Goal: Task Accomplishment & Management: Complete application form

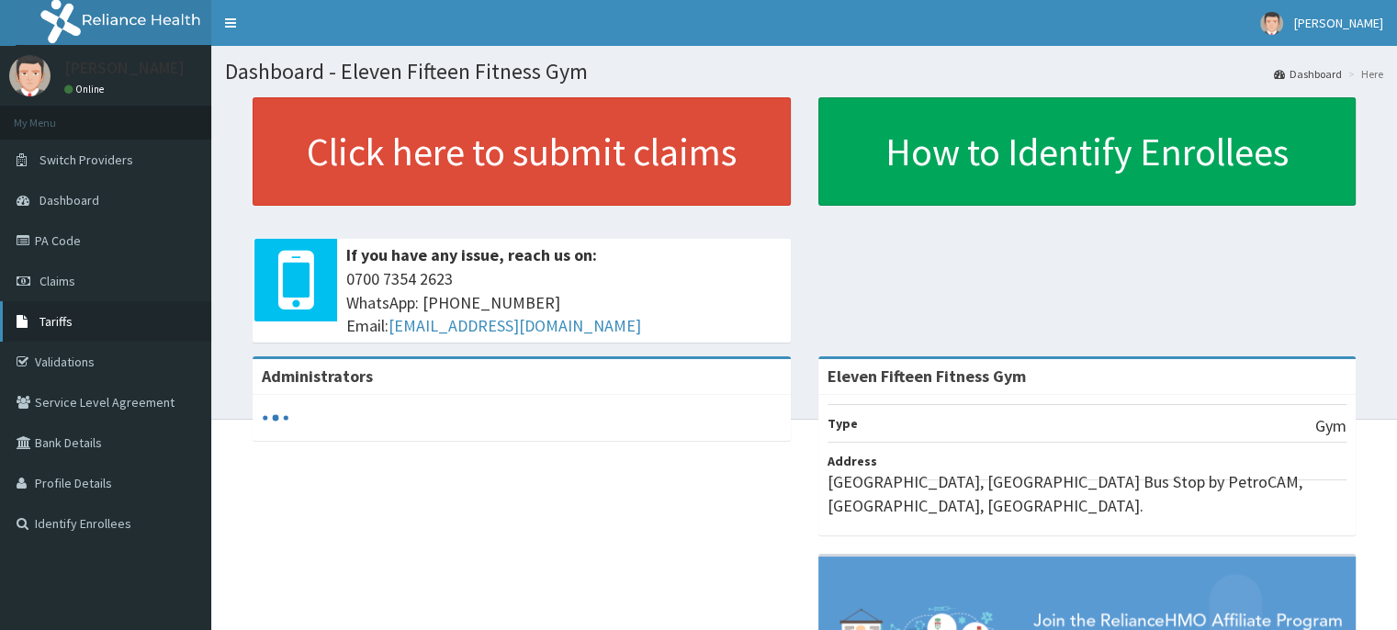
click at [59, 316] on span "Tariffs" at bounding box center [56, 321] width 33 height 17
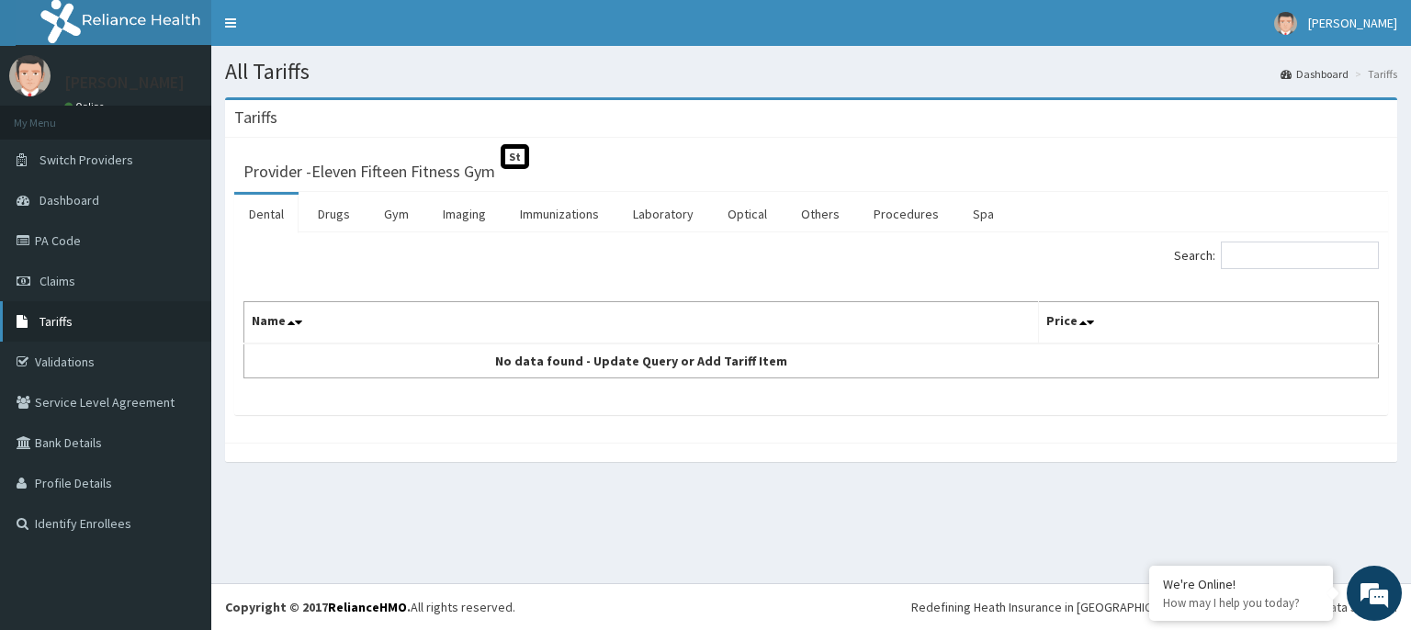
click at [88, 324] on link "Tariffs" at bounding box center [105, 321] width 211 height 40
click at [141, 295] on link "Claims" at bounding box center [105, 281] width 211 height 40
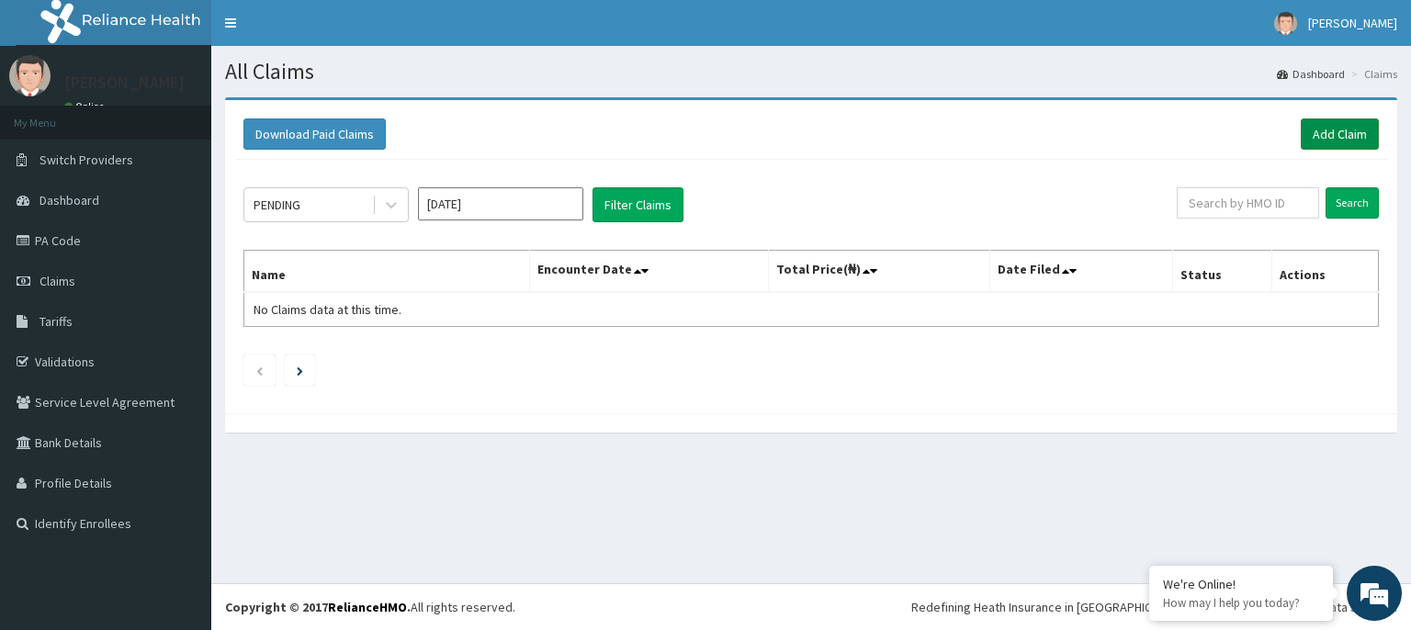
click at [1342, 137] on link "Add Claim" at bounding box center [1340, 134] width 78 height 31
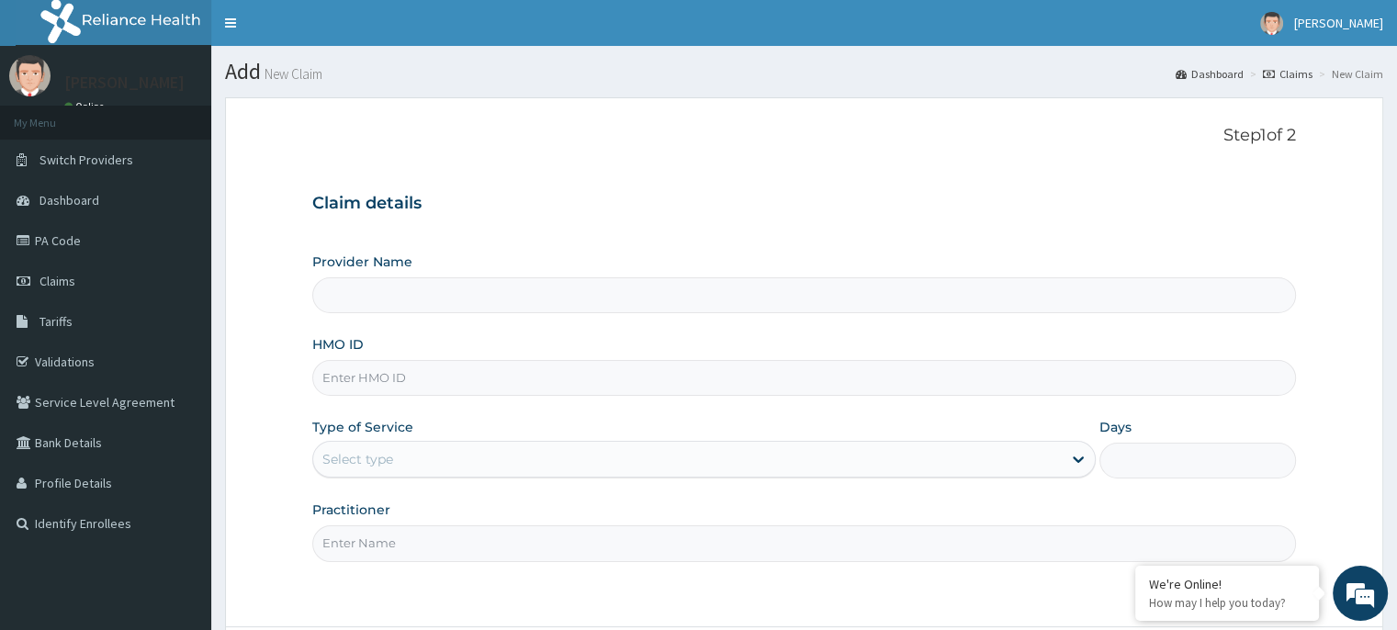
type input "Eleven Fifteen Fitness Gym"
type input "1"
click at [525, 365] on input "HMO ID" at bounding box center [803, 378] width 983 height 36
type input "a"
type input "AFO/10048/A"
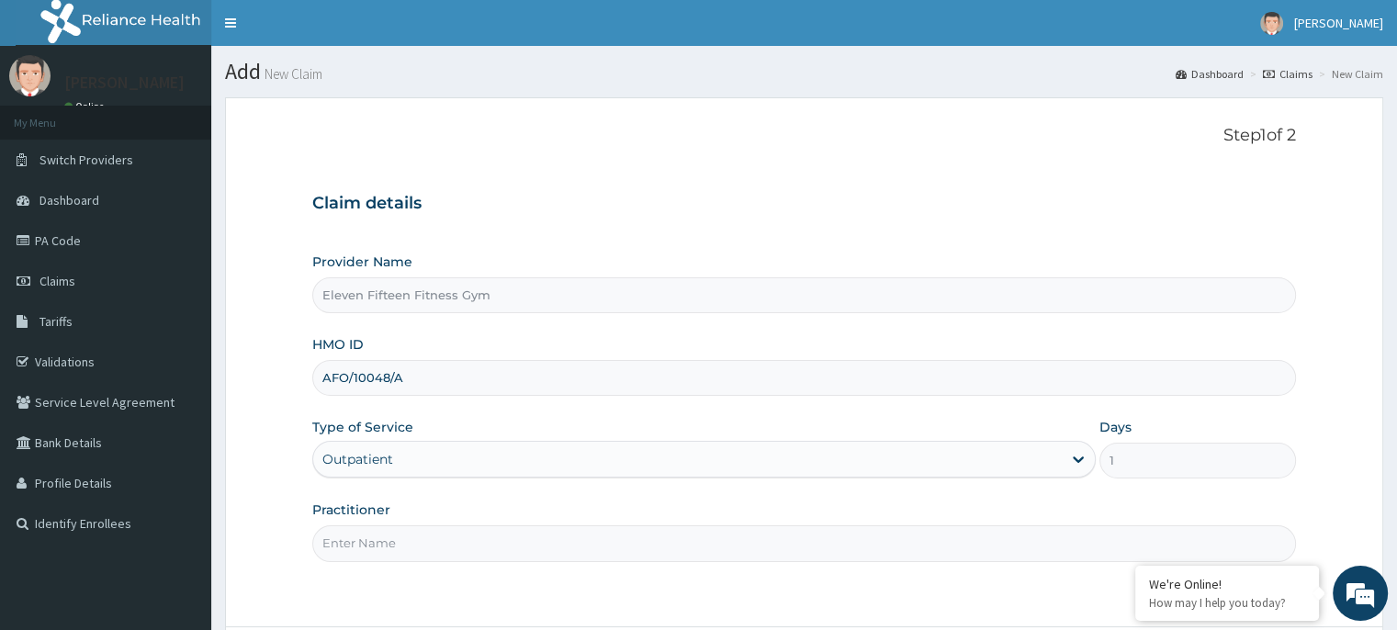
click at [442, 545] on input "Practitioner" at bounding box center [803, 543] width 983 height 36
type input "r"
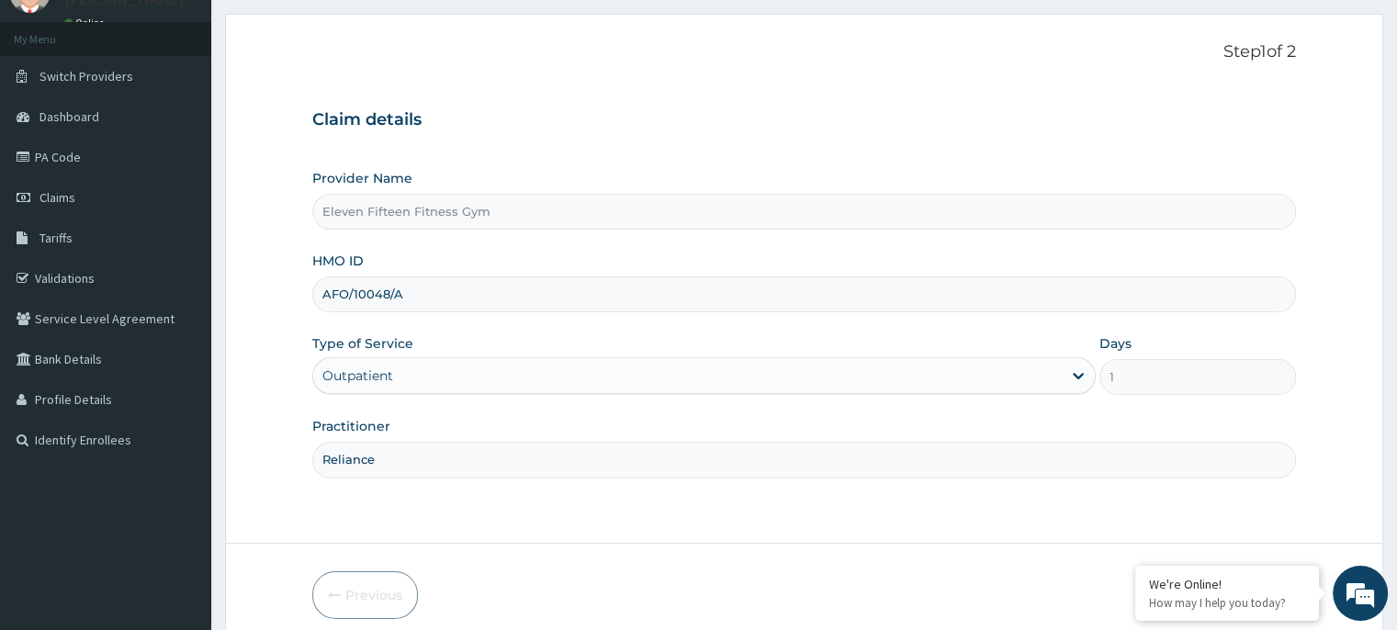
scroll to position [161, 0]
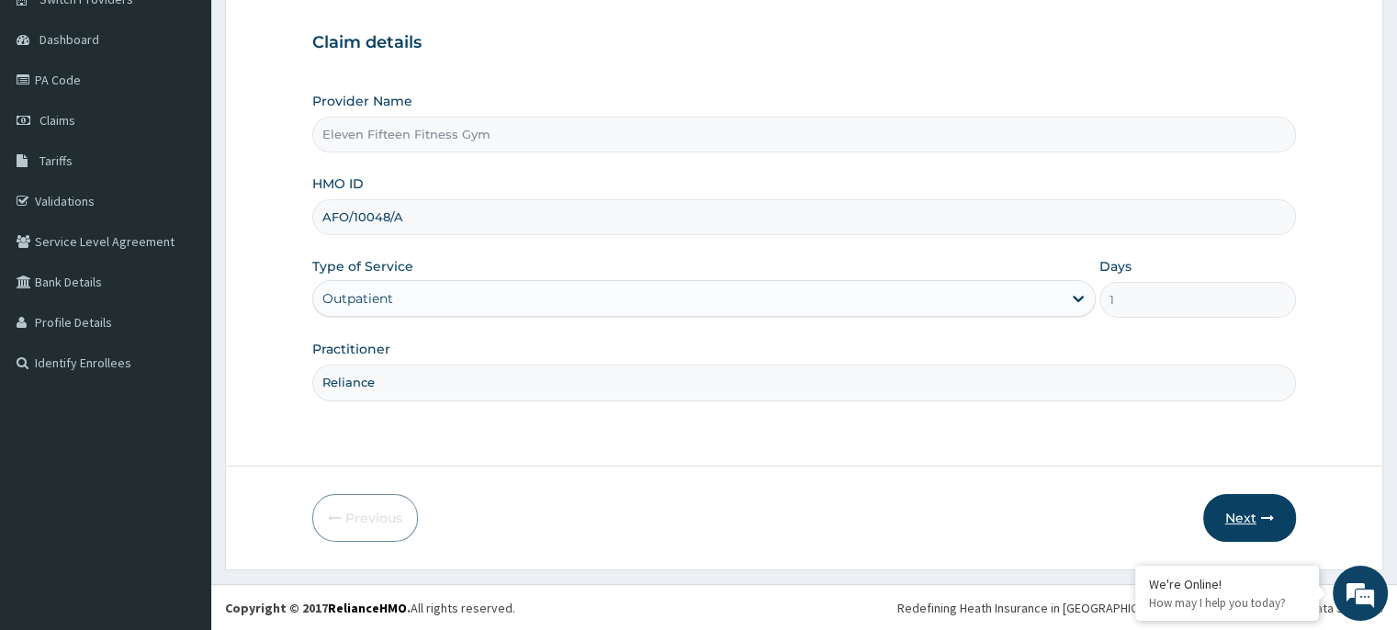
type input "Reliance"
click at [1236, 519] on button "Next" at bounding box center [1249, 518] width 93 height 48
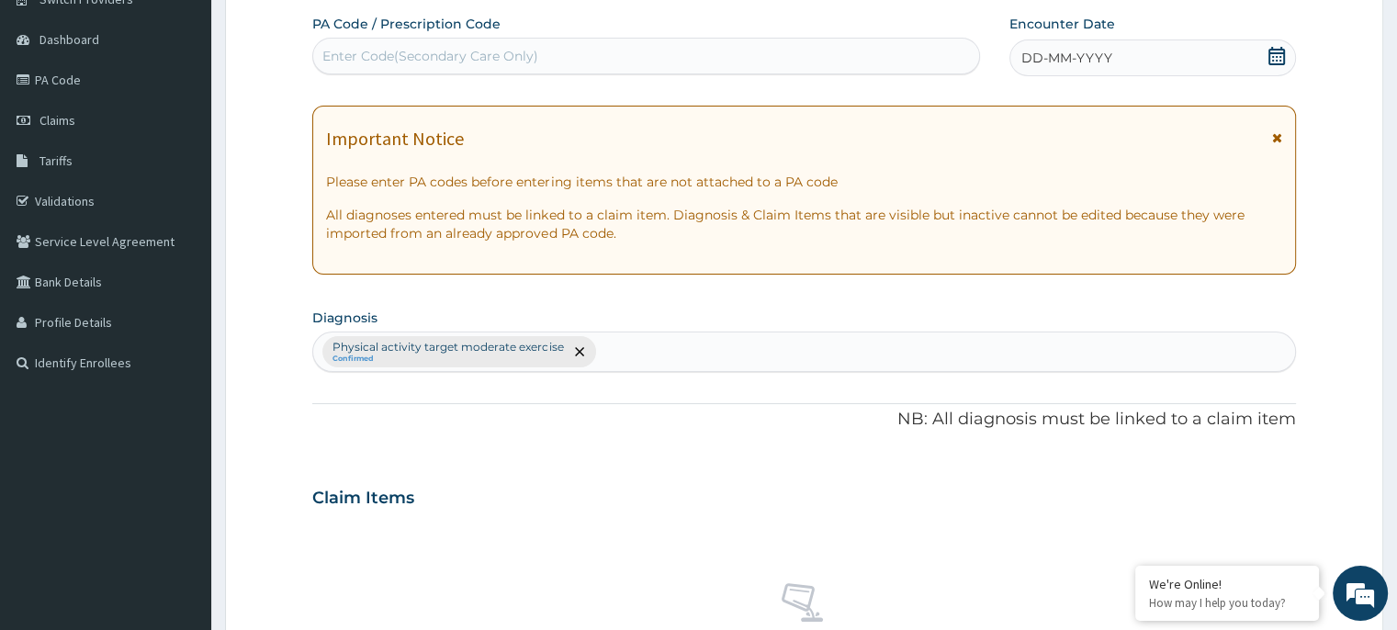
click at [675, 55] on div "Enter Code(Secondary Care Only)" at bounding box center [646, 55] width 666 height 29
click at [588, 53] on div "Enter Code(Secondary Care Only)" at bounding box center [646, 55] width 666 height 29
type input "PA/3B56DO"
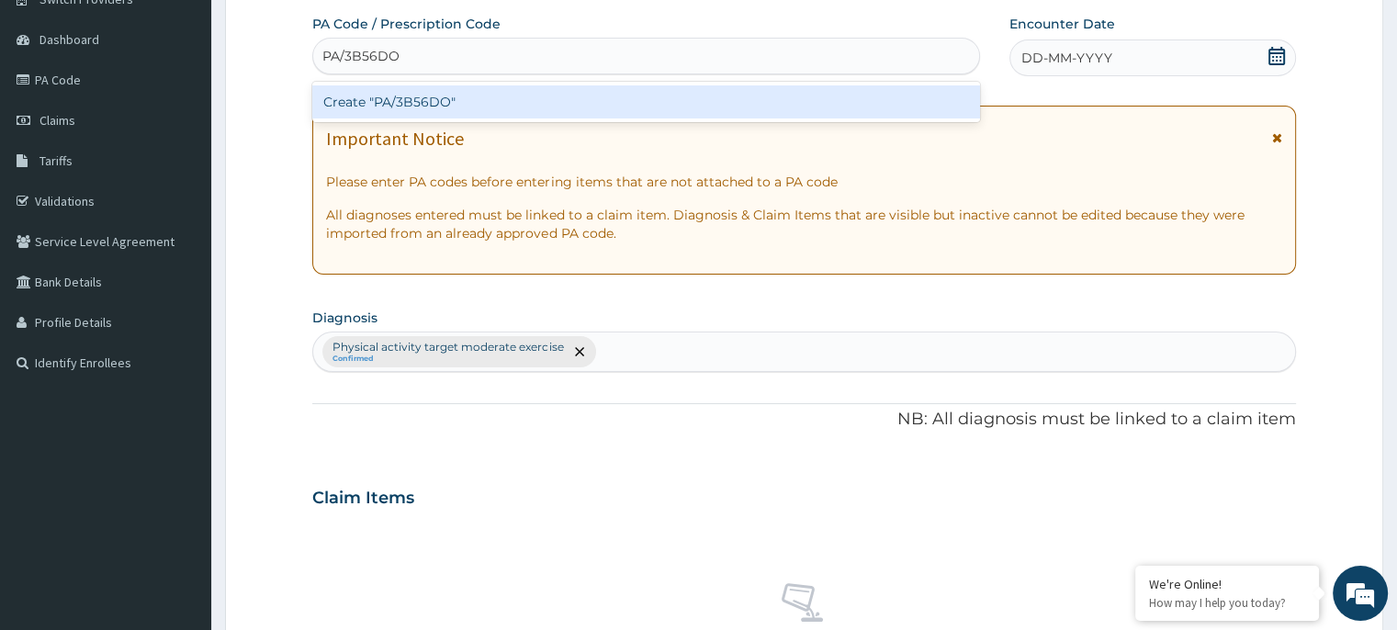
click at [582, 108] on div "Create "PA/3B56DO"" at bounding box center [646, 101] width 668 height 33
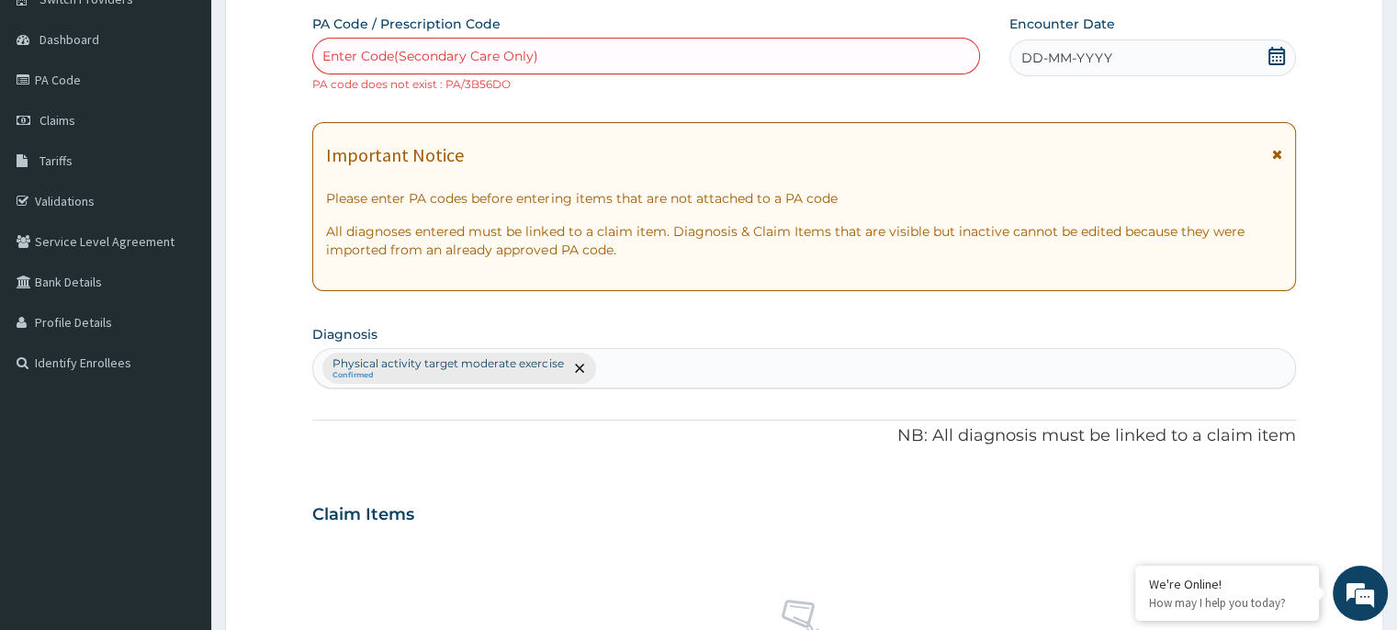
click at [584, 52] on div "Enter Code(Secondary Care Only)" at bounding box center [646, 55] width 666 height 29
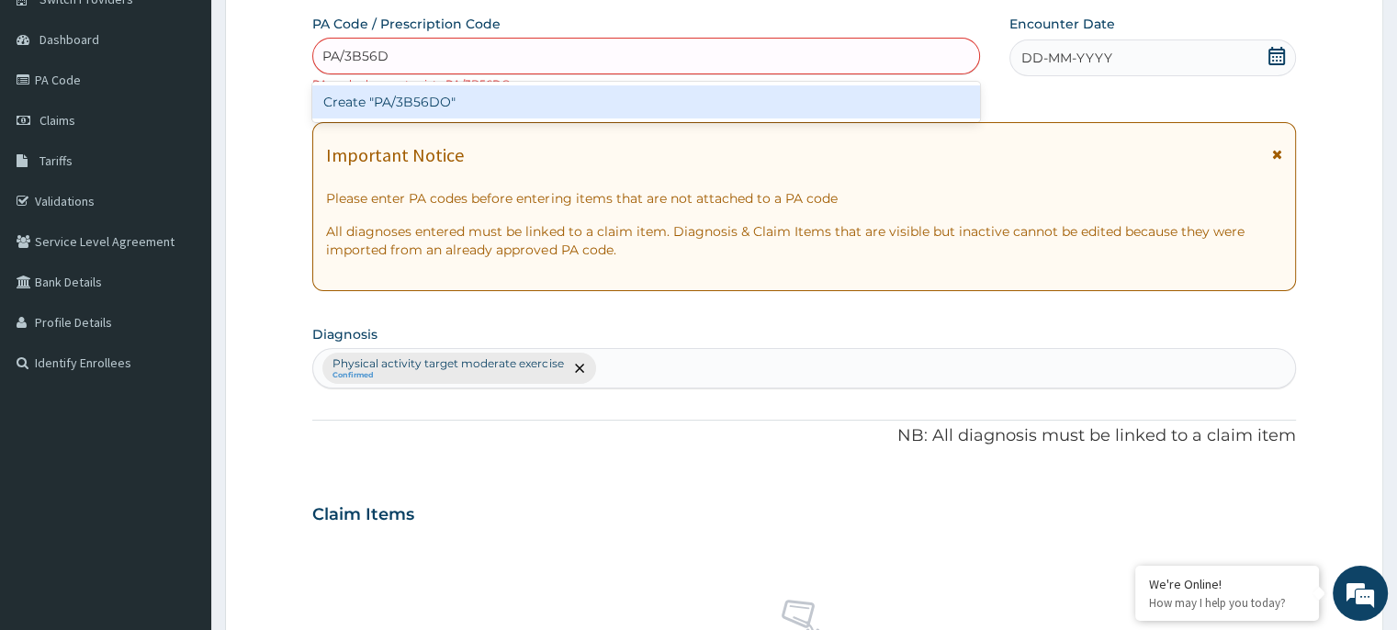
type input "PA/3B56DO"
click at [556, 89] on div "Create "PA/3B56DO"" at bounding box center [646, 101] width 668 height 33
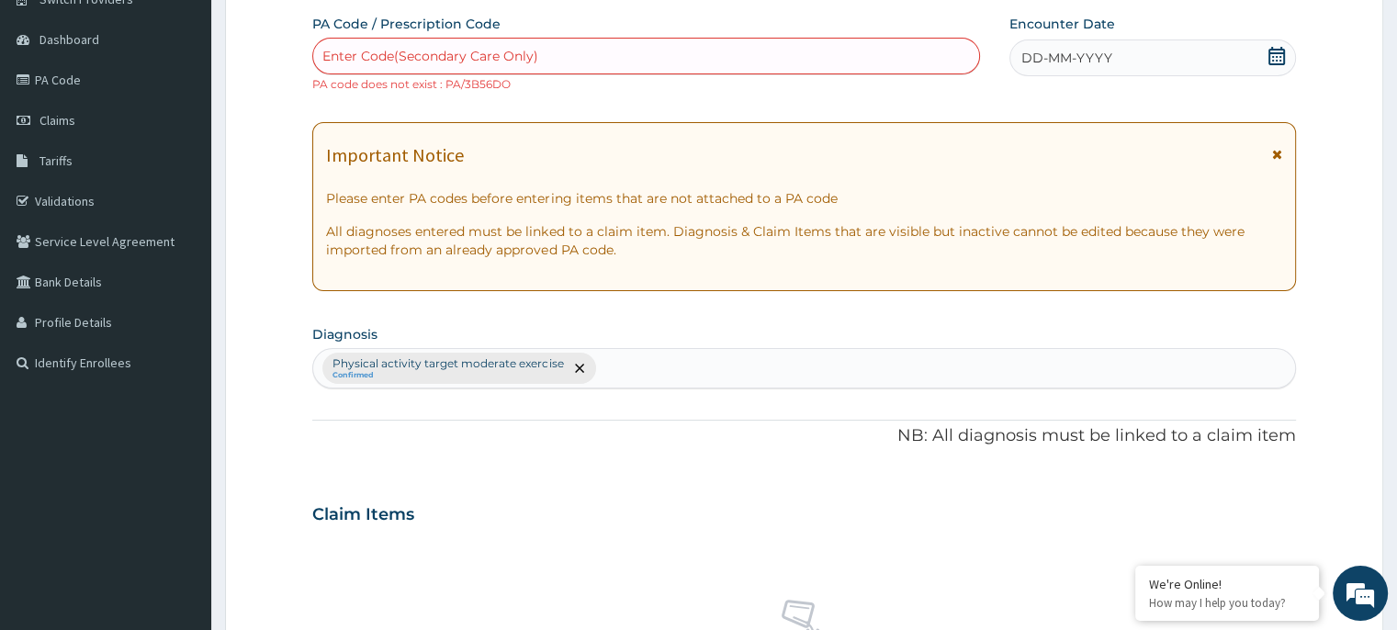
click at [485, 56] on div "Enter Code(Secondary Care Only)" at bounding box center [430, 56] width 216 height 18
type input "PA/3B56DO"
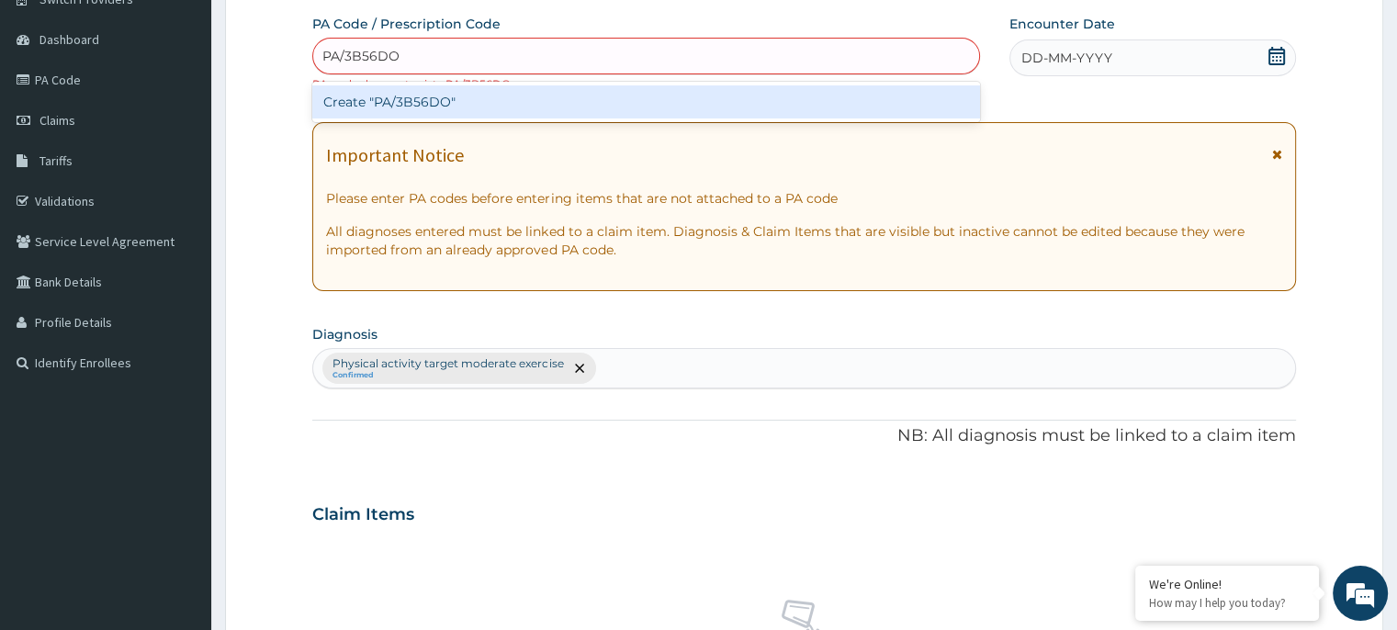
click at [468, 104] on div "Create "PA/3B56DO"" at bounding box center [646, 101] width 668 height 33
